Goal: Information Seeking & Learning: Learn about a topic

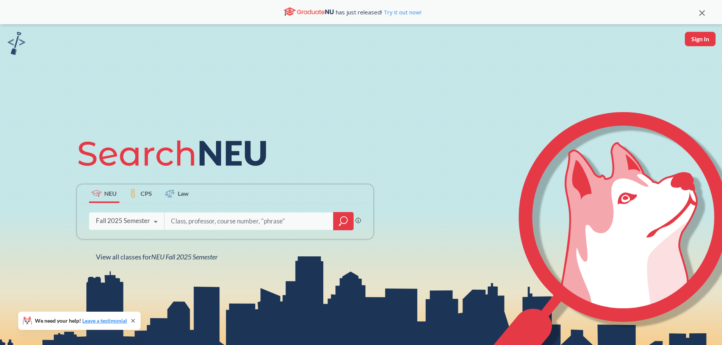
click at [212, 222] on input "search" at bounding box center [249, 221] width 158 height 16
type input "NETS"
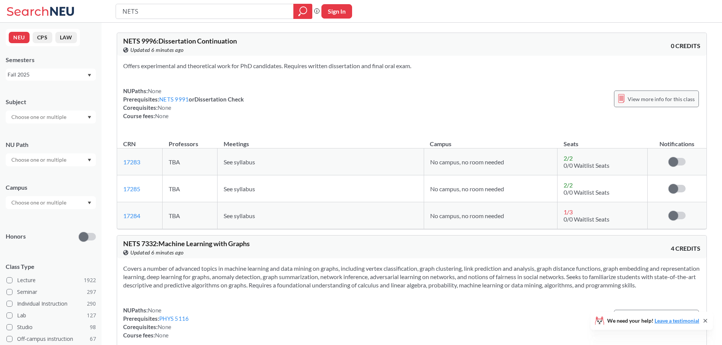
click at [629, 97] on div "View more info for this class" at bounding box center [656, 99] width 85 height 17
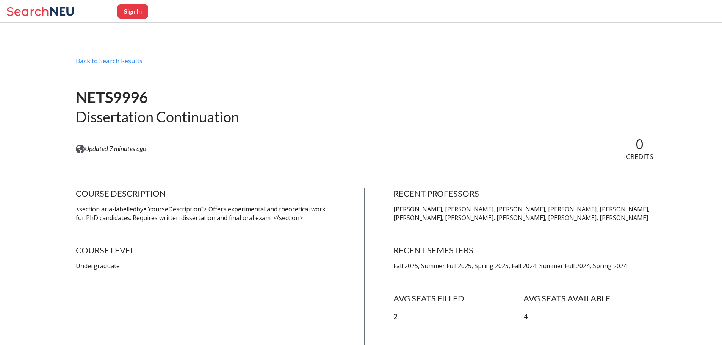
click at [126, 94] on h1 "NETS9996" at bounding box center [157, 97] width 163 height 19
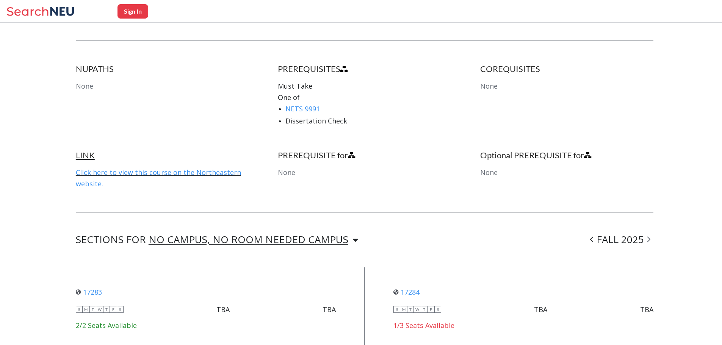
scroll to position [379, 0]
click at [217, 173] on link "Click here to view this course on the Northeastern website." at bounding box center [158, 178] width 165 height 20
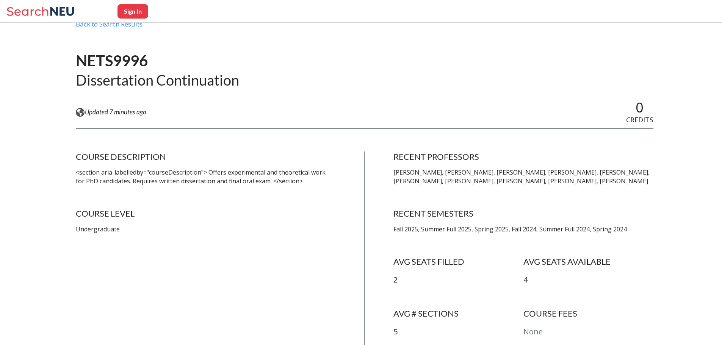
scroll to position [0, 0]
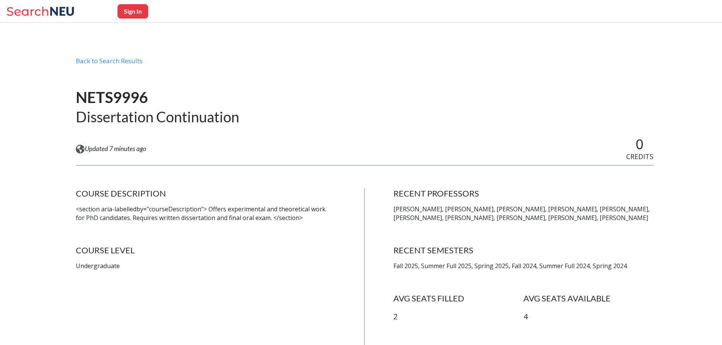
click at [114, 94] on h1 "NETS9996" at bounding box center [157, 97] width 163 height 19
